Goal: Find contact information: Find contact information

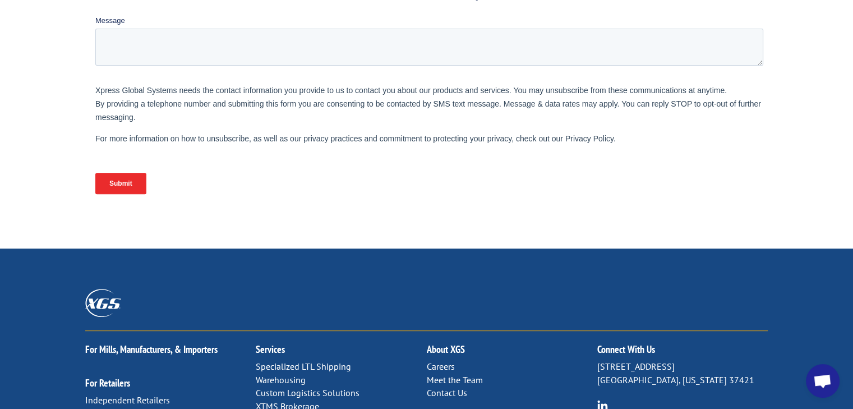
scroll to position [585, 0]
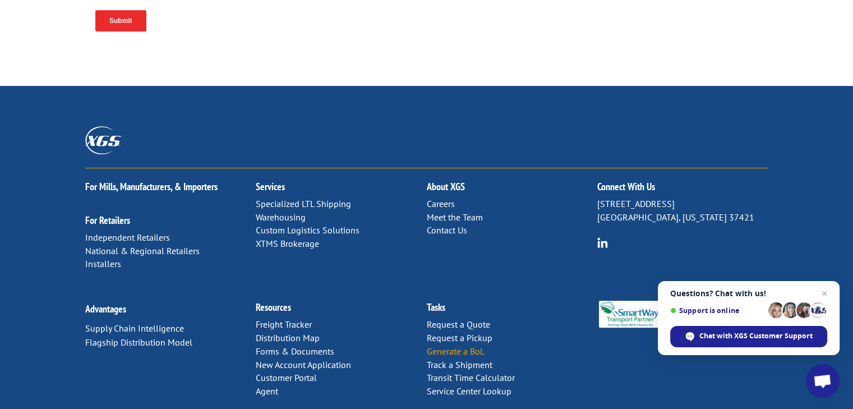
click at [454, 345] on link "Generate a BoL" at bounding box center [455, 350] width 58 height 11
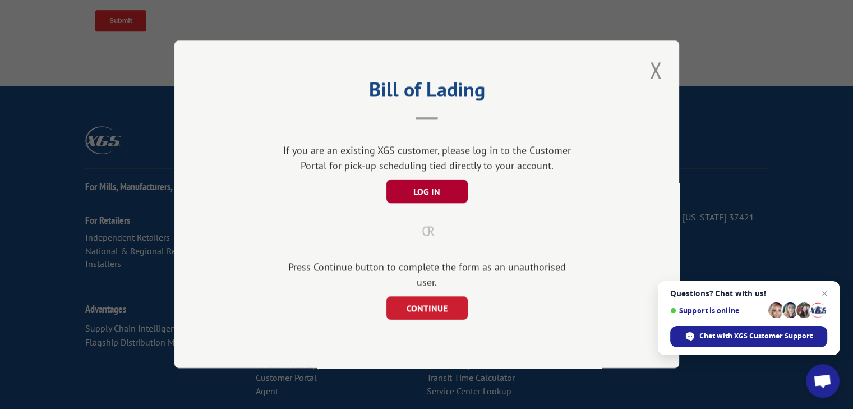
click at [434, 201] on button "LOG IN" at bounding box center [426, 192] width 81 height 24
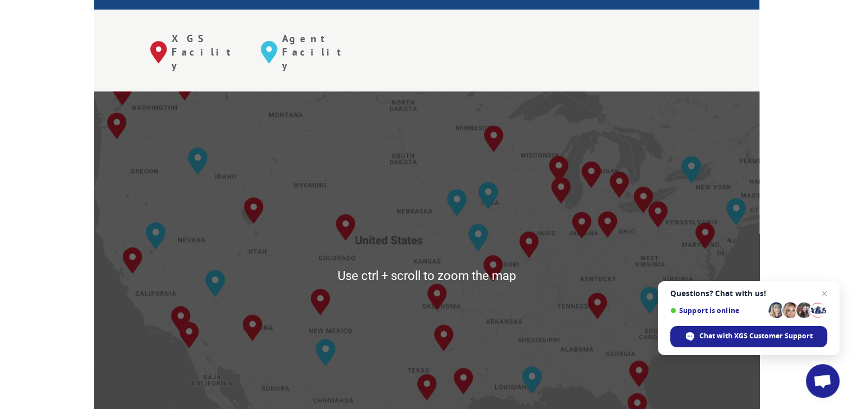
scroll to position [503, 0]
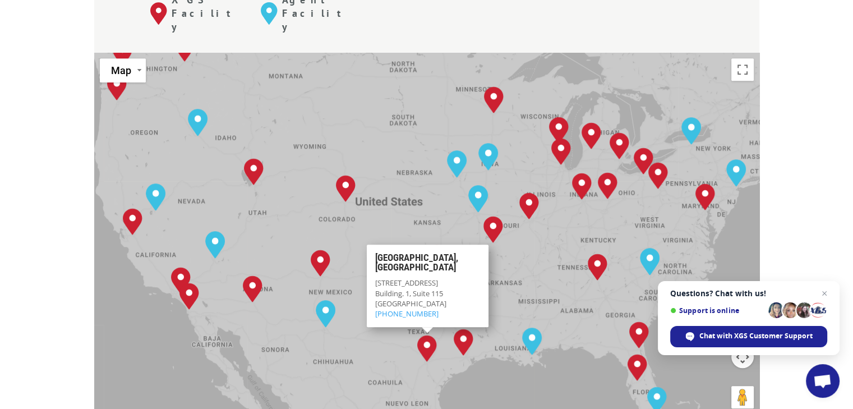
click at [544, 227] on div "To navigate, press the arrow keys. Albuquerque, NM Baltimore, MD Boise, ID Char…" at bounding box center [426, 237] width 665 height 369
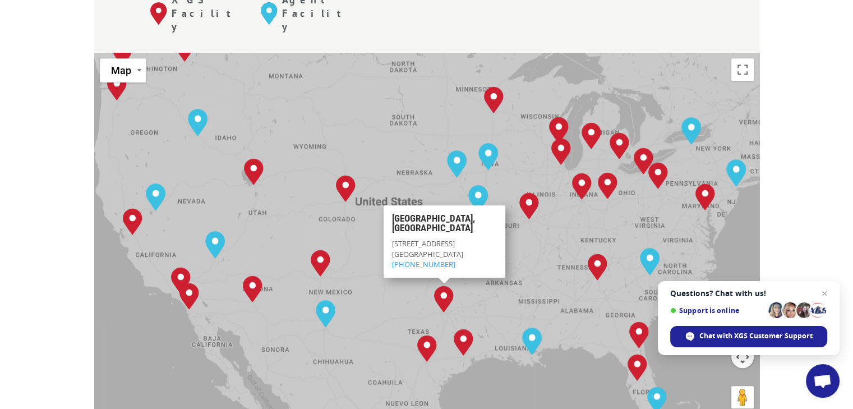
click at [439, 281] on img "Dallas, TX" at bounding box center [444, 299] width 29 height 36
click at [449, 281] on img "Dallas, TX" at bounding box center [444, 299] width 29 height 36
click at [423, 214] on h3 "Dallas, TX" at bounding box center [443, 226] width 105 height 25
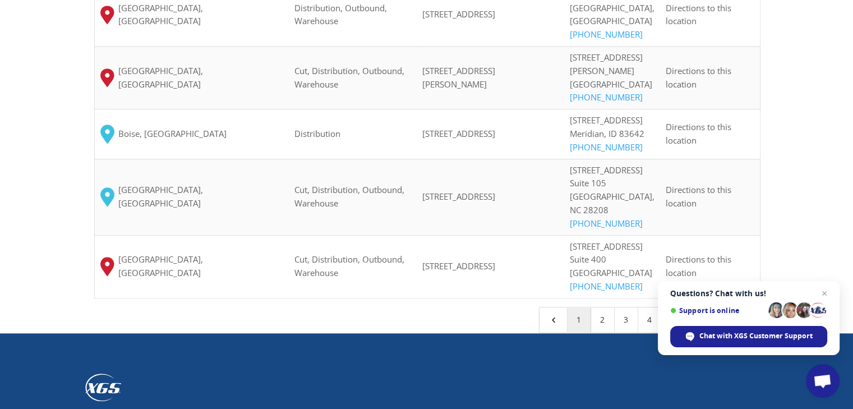
scroll to position [1015, 0]
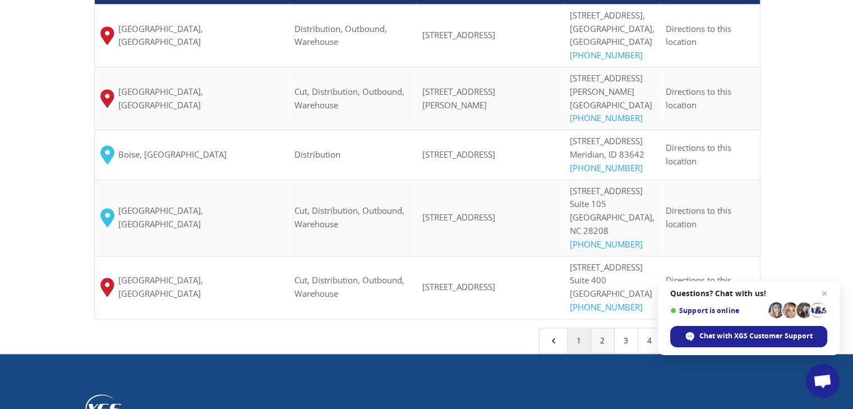
click at [607, 353] on link "2" at bounding box center [603, 340] width 24 height 25
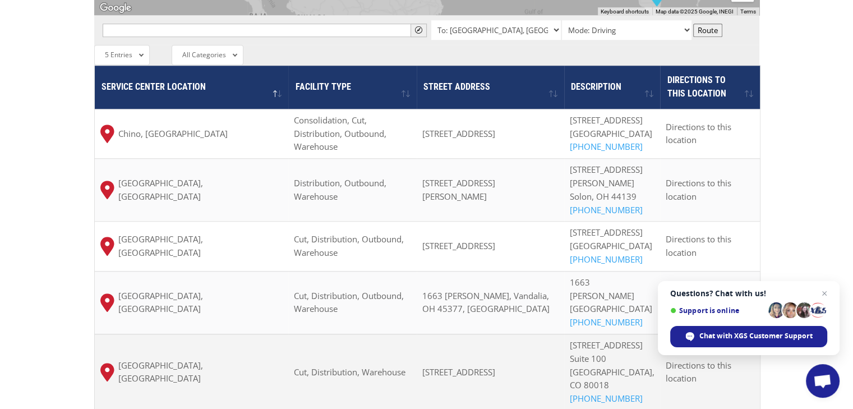
scroll to position [918, 0]
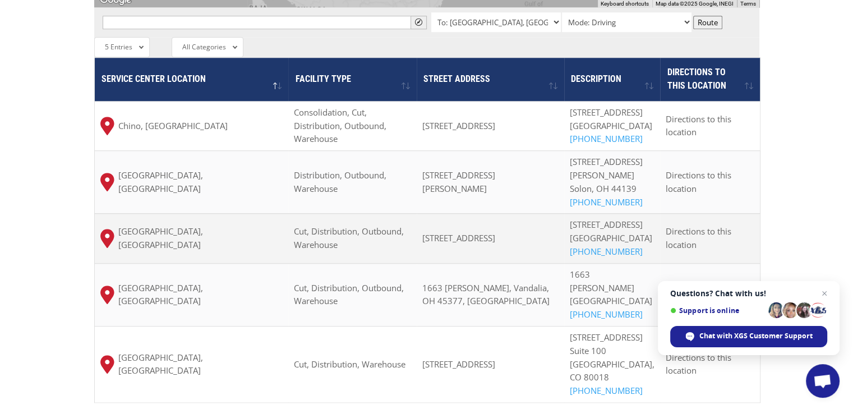
click at [144, 225] on span "Dallas, TX" at bounding box center [200, 238] width 165 height 27
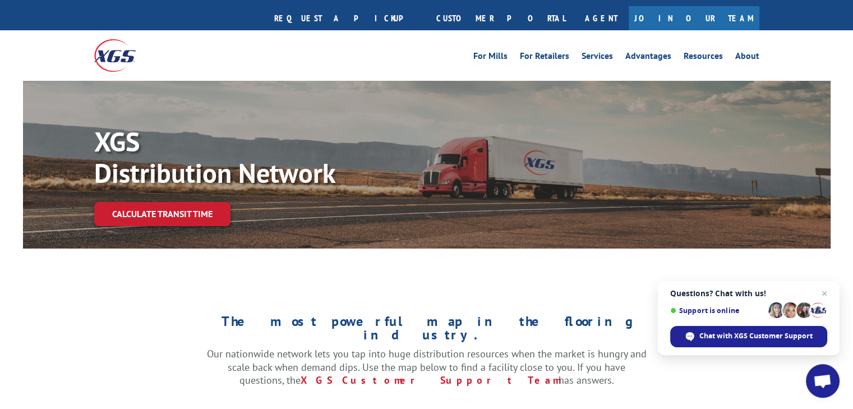
scroll to position [0, 0]
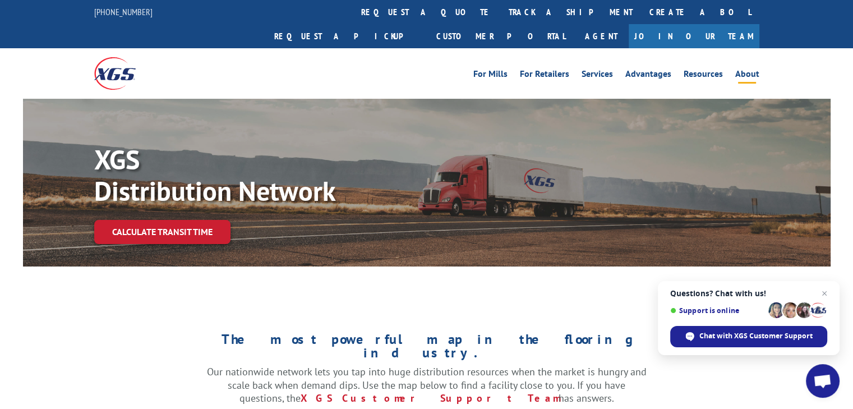
click at [739, 70] on link "About" at bounding box center [747, 76] width 24 height 12
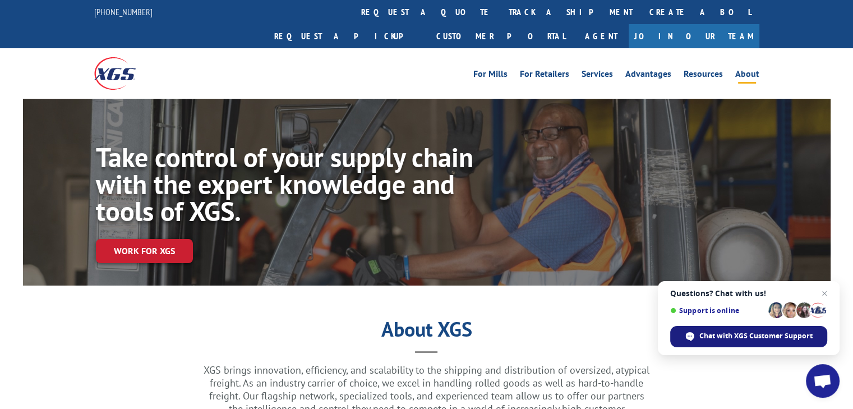
click at [744, 336] on span "Chat with XGS Customer Support" at bounding box center [755, 336] width 113 height 10
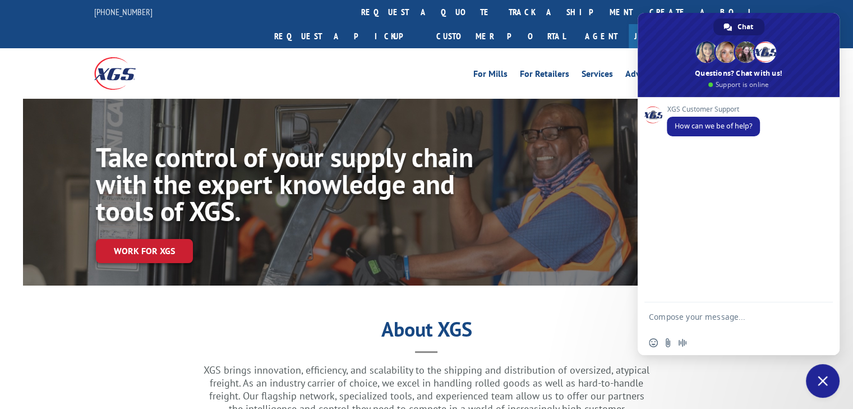
click at [718, 314] on textarea "Compose your message..." at bounding box center [727, 316] width 157 height 28
click at [739, 308] on textarea "could I please have [PERSON_NAME] from XGS - [GEOGRAPHIC_DATA]" at bounding box center [727, 311] width 157 height 38
click at [755, 310] on textarea "could I please have [PERSON_NAME]'s from XGS - [GEOGRAPHIC_DATA]" at bounding box center [727, 311] width 157 height 38
click at [746, 306] on textarea "could I please have [PERSON_NAME]'s (XGS - [GEOGRAPHIC_DATA]) email address?" at bounding box center [727, 311] width 157 height 38
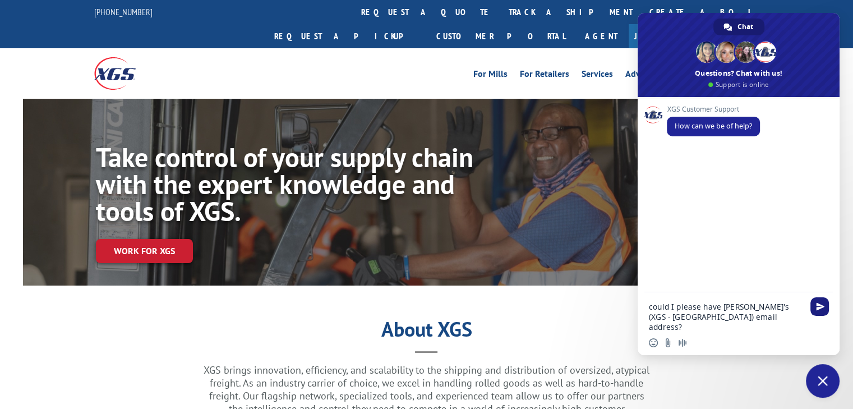
type textarea "could I please have [PERSON_NAME]'s (XGS - [GEOGRAPHIC_DATA]) email address?"
click at [821, 305] on span "Send" at bounding box center [820, 306] width 8 height 8
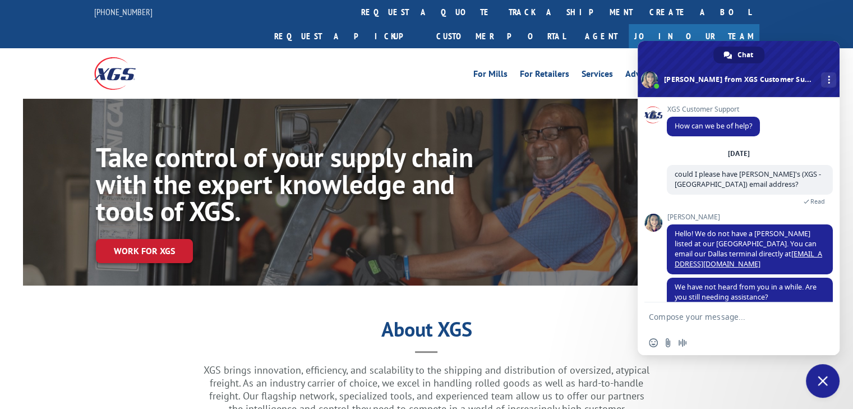
scroll to position [9, 0]
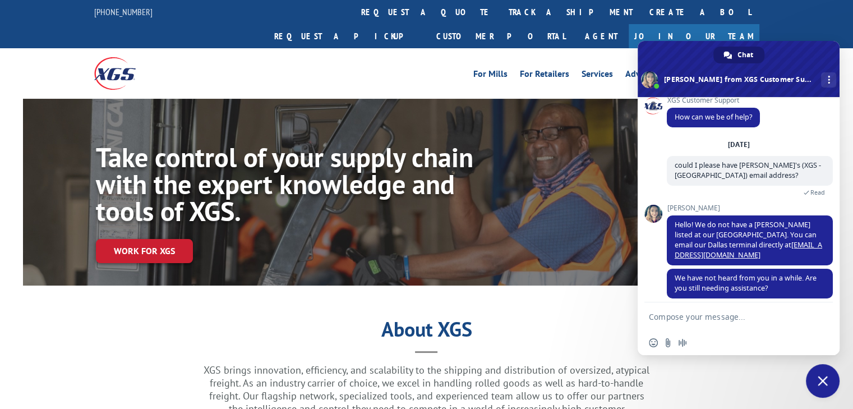
click at [702, 317] on textarea "Compose your message..." at bounding box center [727, 316] width 157 height 28
type textarea "thank you"
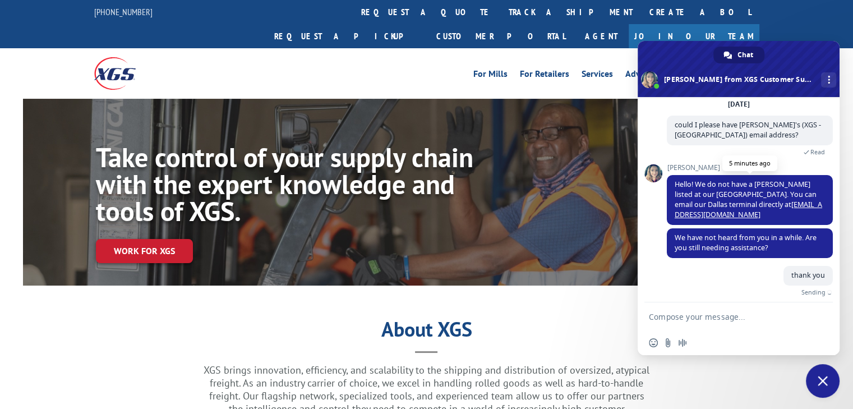
scroll to position [36, 0]
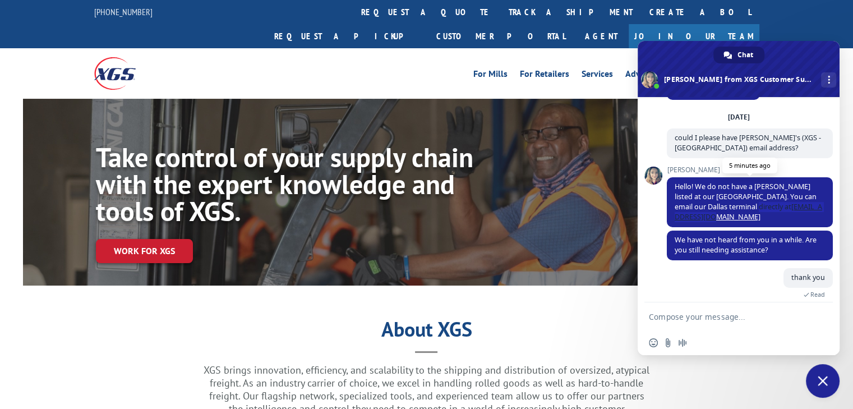
drag, startPoint x: 738, startPoint y: 219, endPoint x: 804, endPoint y: 210, distance: 67.3
click at [804, 210] on span "Hello! We do not have a [PERSON_NAME] listed at our [GEOGRAPHIC_DATA]. You can …" at bounding box center [749, 202] width 148 height 40
copy span "[EMAIL_ADDRESS][DOMAIN_NAME]"
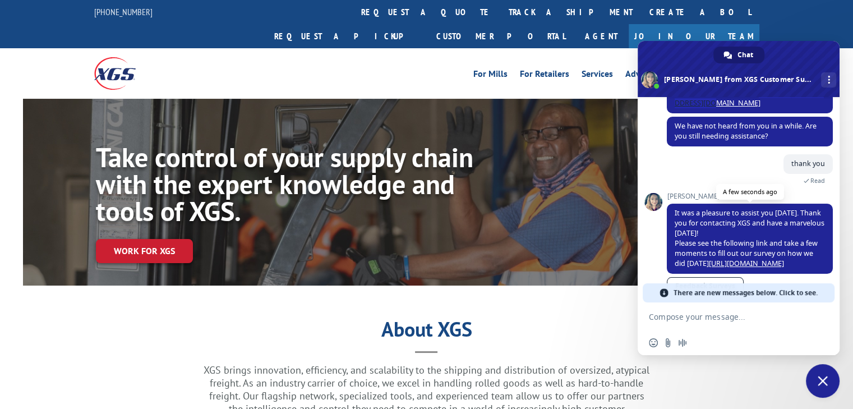
scroll to position [169, 0]
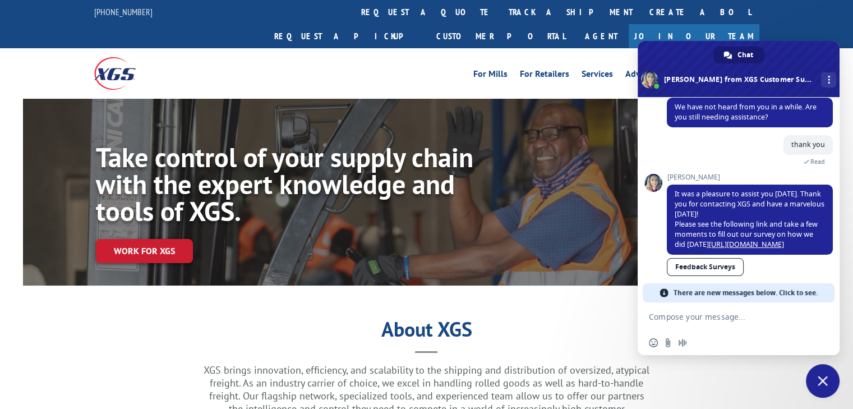
click at [818, 384] on span "Close chat" at bounding box center [823, 381] width 10 height 10
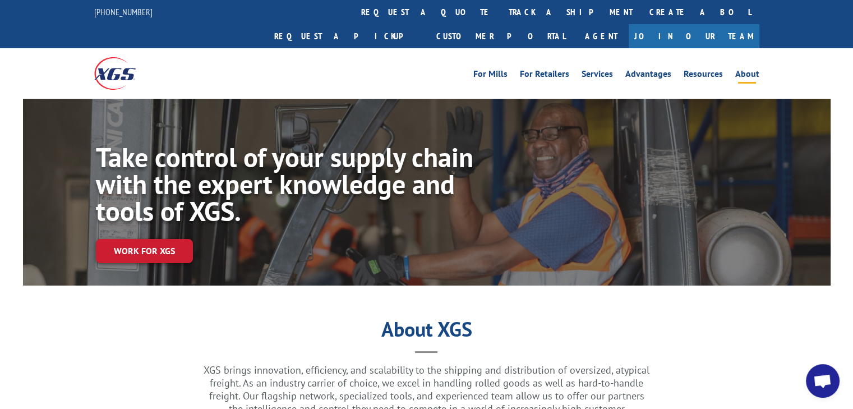
click at [818, 381] on span "Open chat" at bounding box center [822, 382] width 19 height 16
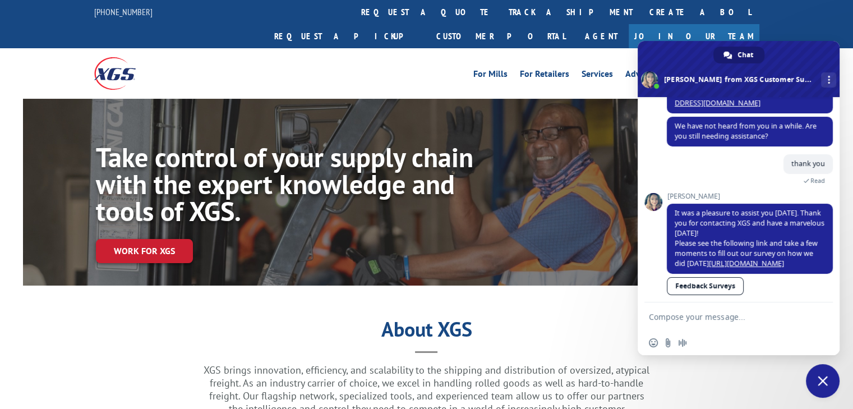
scroll to position [150, 0]
click at [703, 321] on textarea "Compose your message..." at bounding box center [727, 316] width 157 height 28
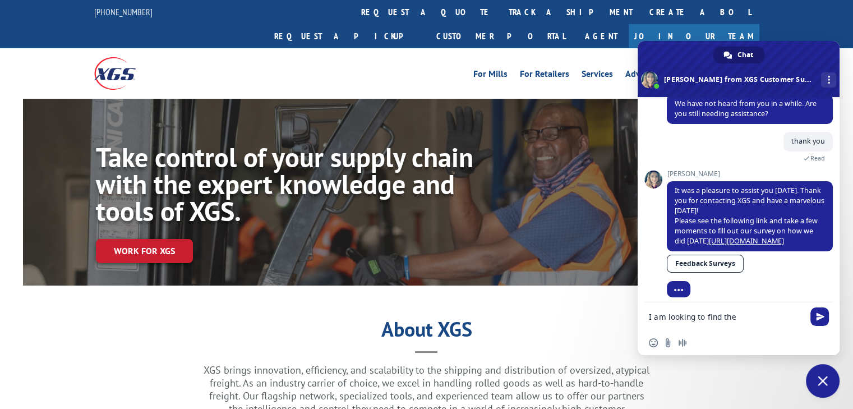
type textarea "I am looking to find the"
